Goal: Find contact information: Find contact information

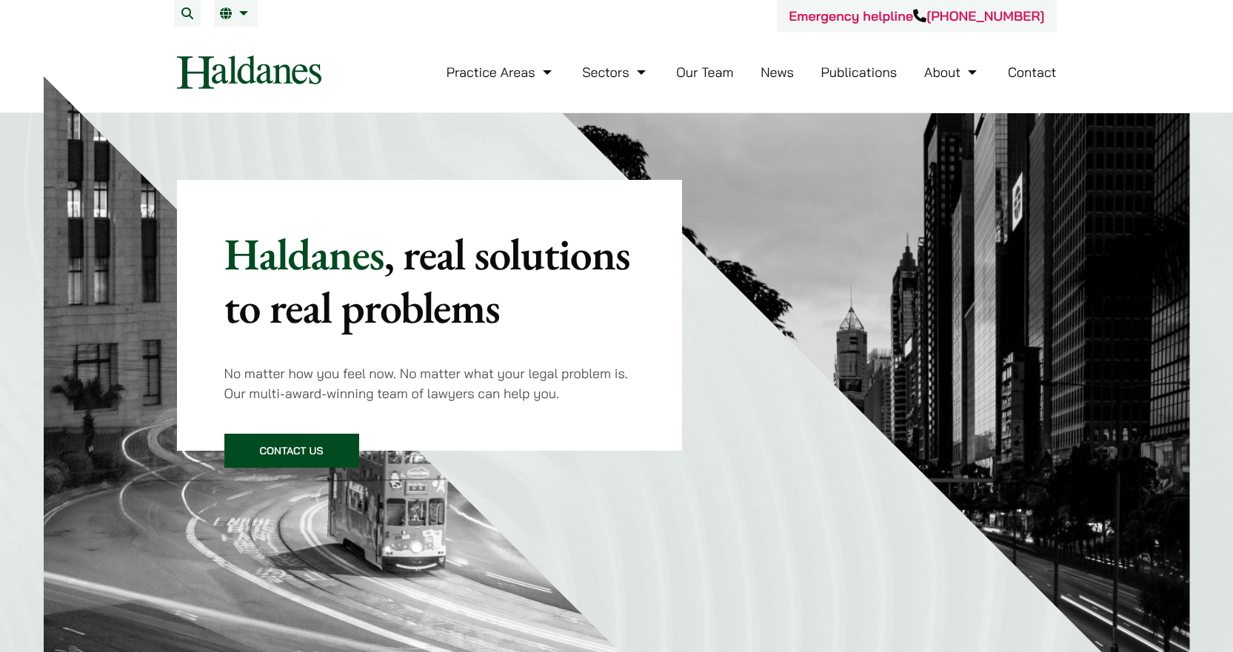
click at [1027, 66] on link "Contact" at bounding box center [1032, 72] width 49 height 17
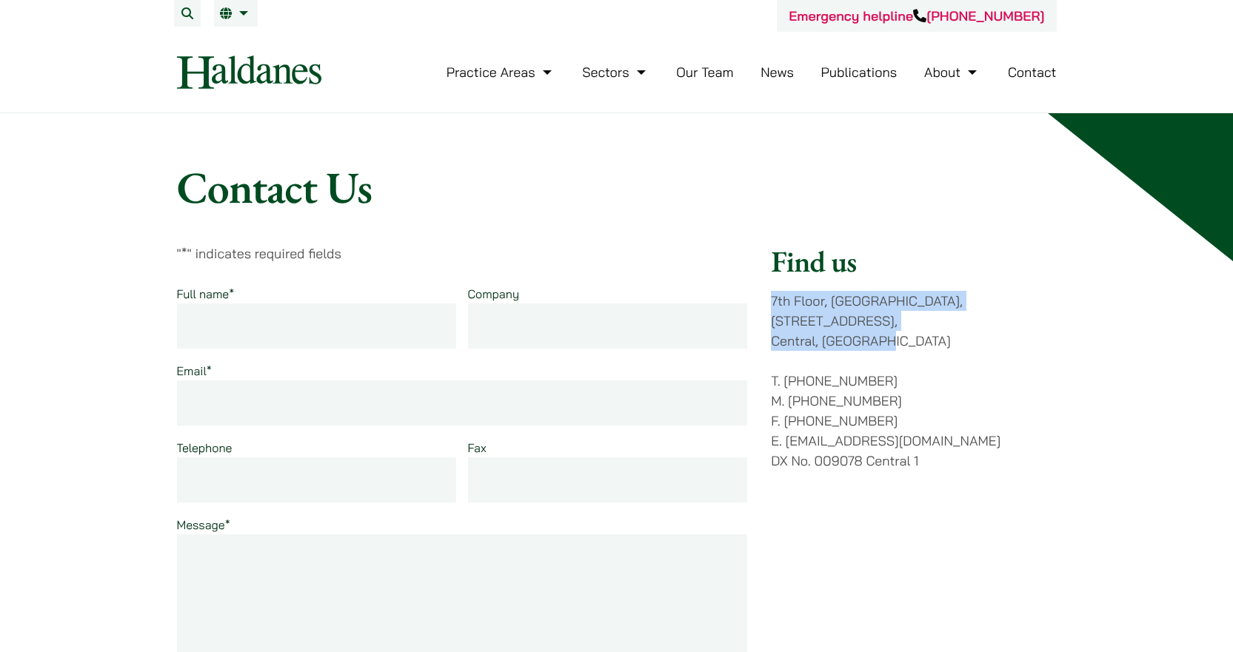
drag, startPoint x: 929, startPoint y: 325, endPoint x: 760, endPoint y: 303, distance: 170.3
click at [760, 303] on div "" * " indicates required fields Full name * Company Email * Telephone Fax Messa…" at bounding box center [617, 532] width 880 height 577
copy p "7th Floor, Ruttonjee House, 11 Duddell Street, Central, Hong Kong"
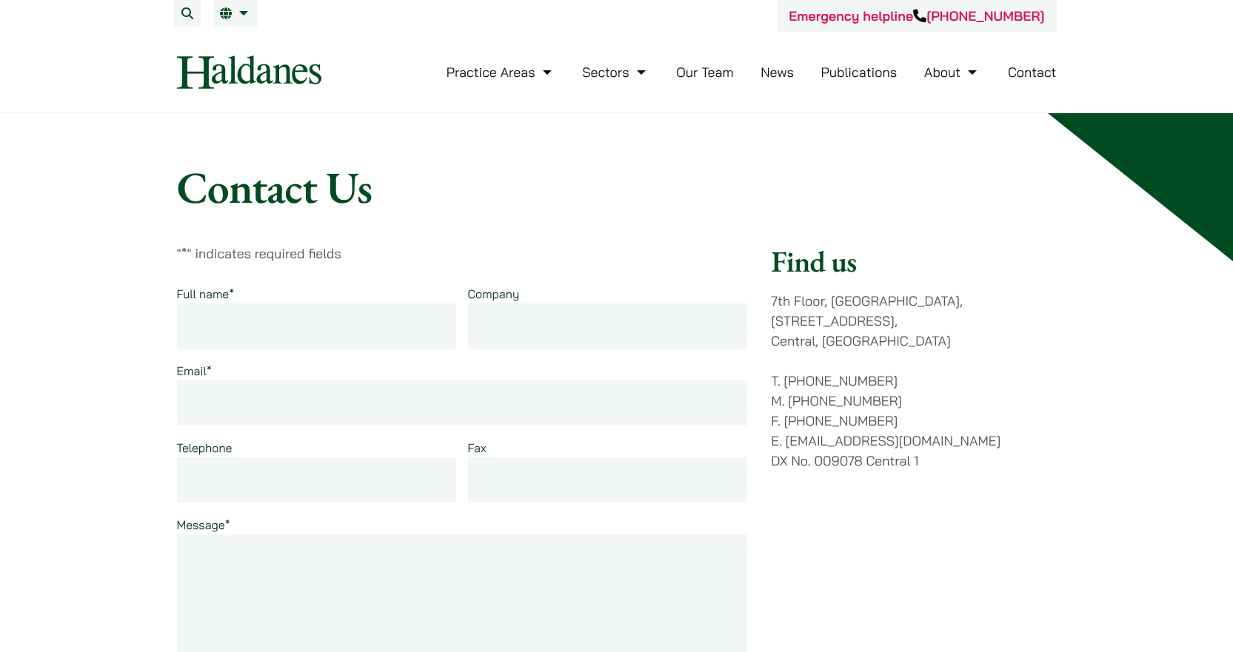
click at [850, 567] on div "Find us 7th Floor, Ruttonjee House, 11 Duddell Street, Central, Hong Kong T. (8…" at bounding box center [913, 532] width 285 height 577
click at [987, 449] on p "T. (852) 2868 1234 M. (852) 9763 5524 F. (852) 2845 1637 E. enquiries@haldanes.…" at bounding box center [913, 421] width 285 height 100
